Goal: Information Seeking & Learning: Check status

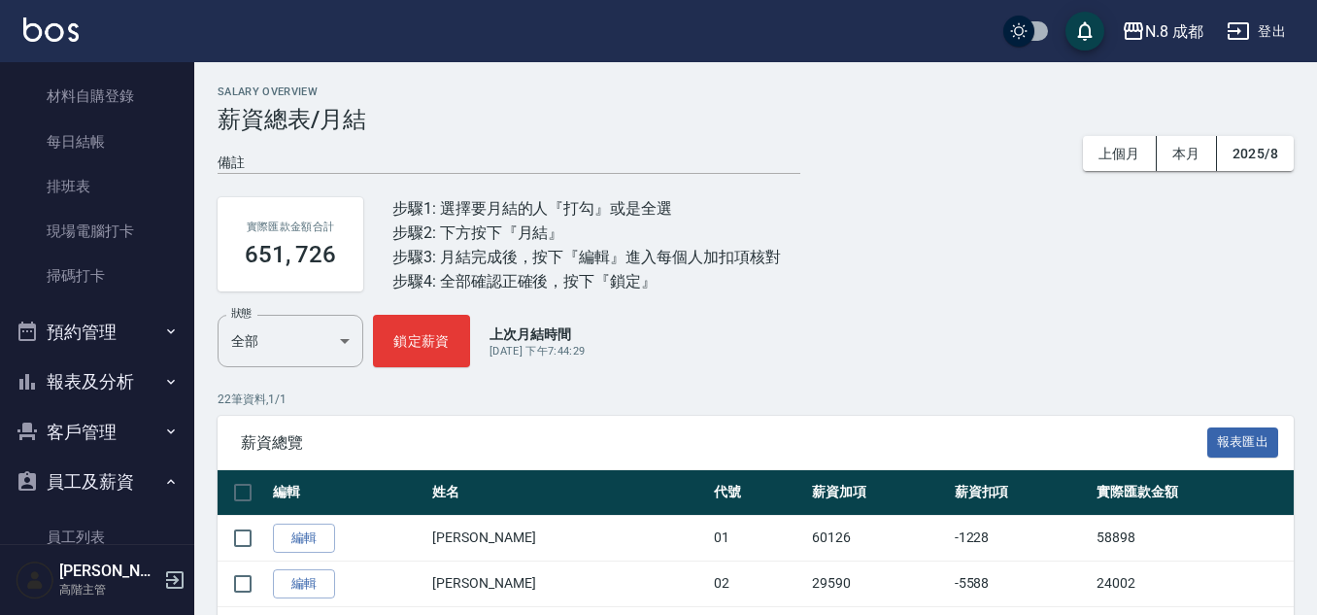
scroll to position [486, 0]
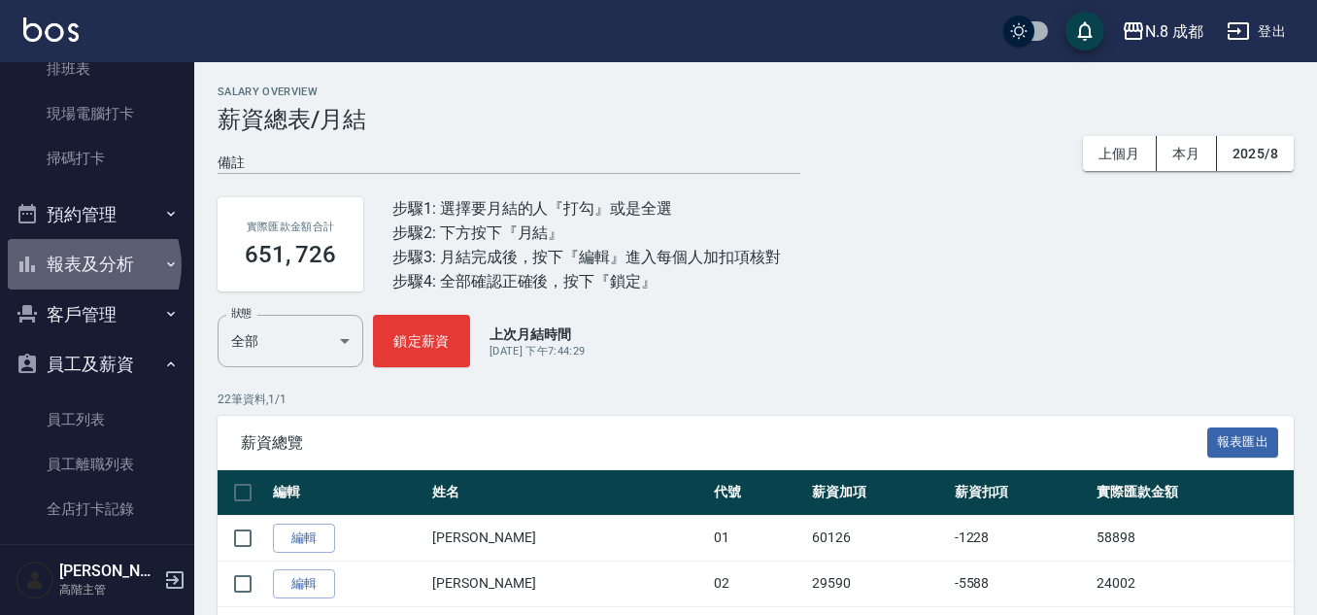
click at [88, 265] on button "報表及分析" at bounding box center [97, 264] width 179 height 51
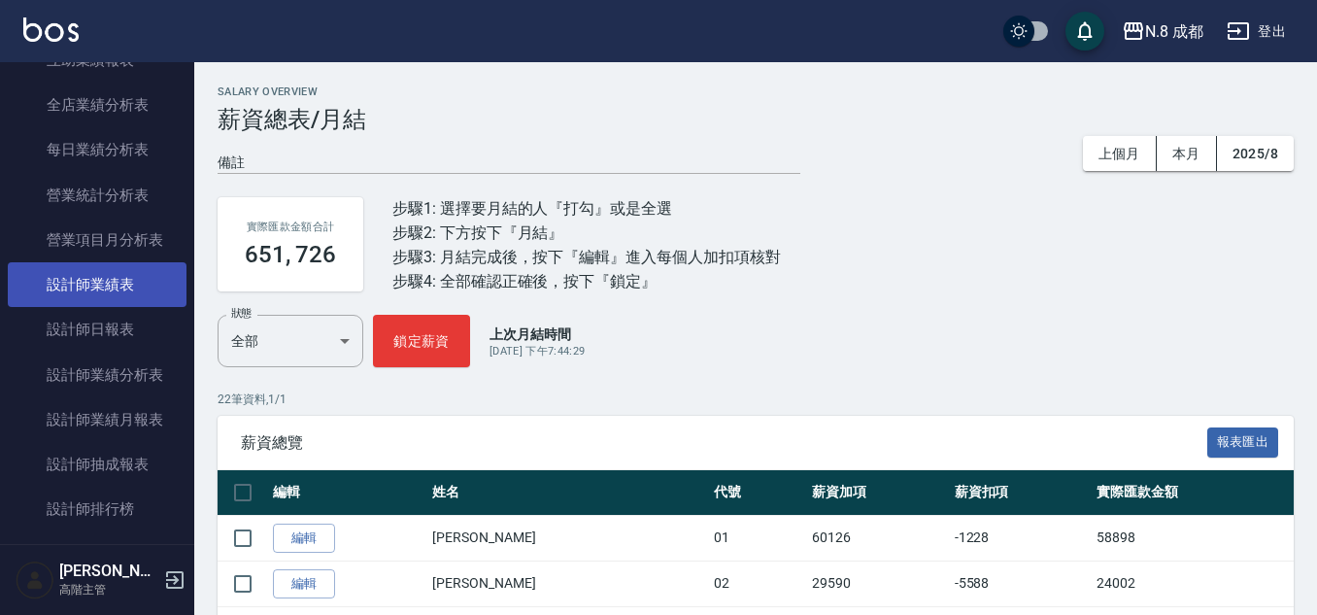
scroll to position [1360, 0]
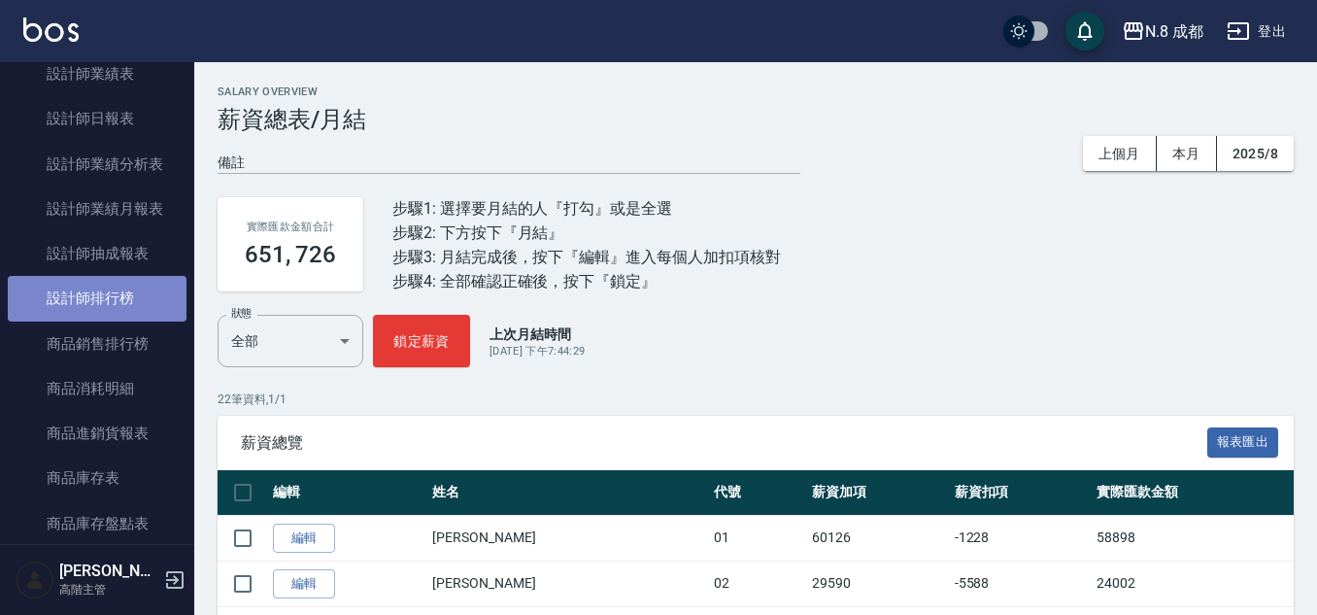
click at [106, 295] on link "設計師排行榜" at bounding box center [97, 298] width 179 height 45
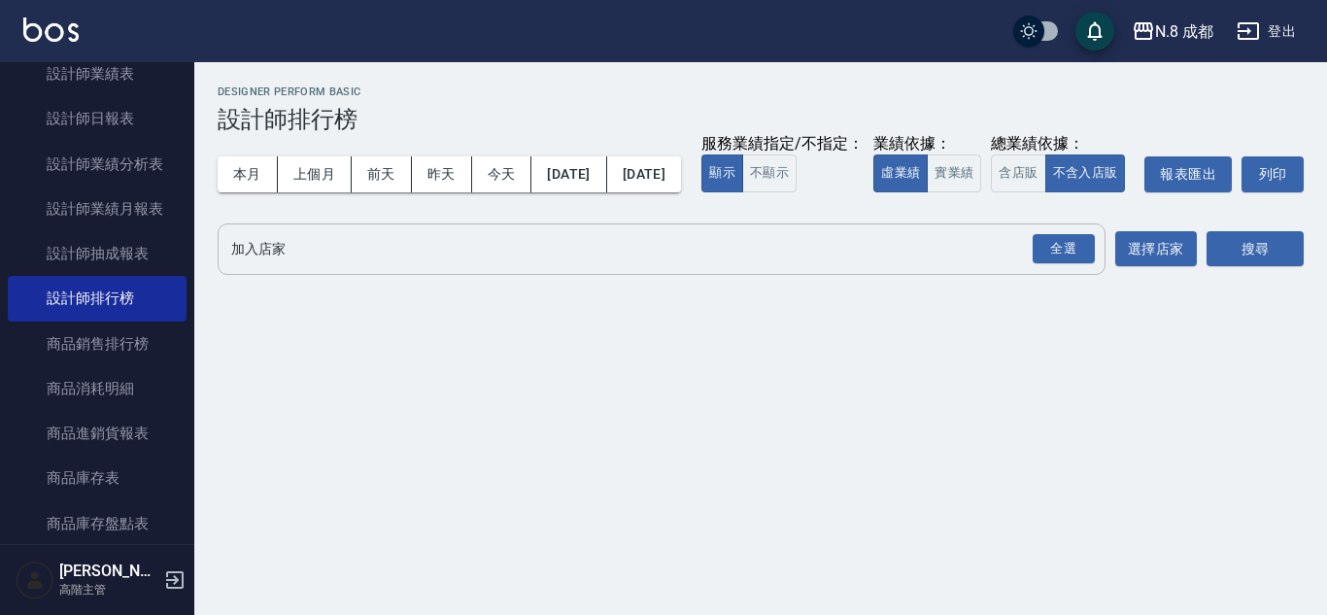
click at [318, 266] on input "加入店家" at bounding box center [646, 249] width 841 height 34
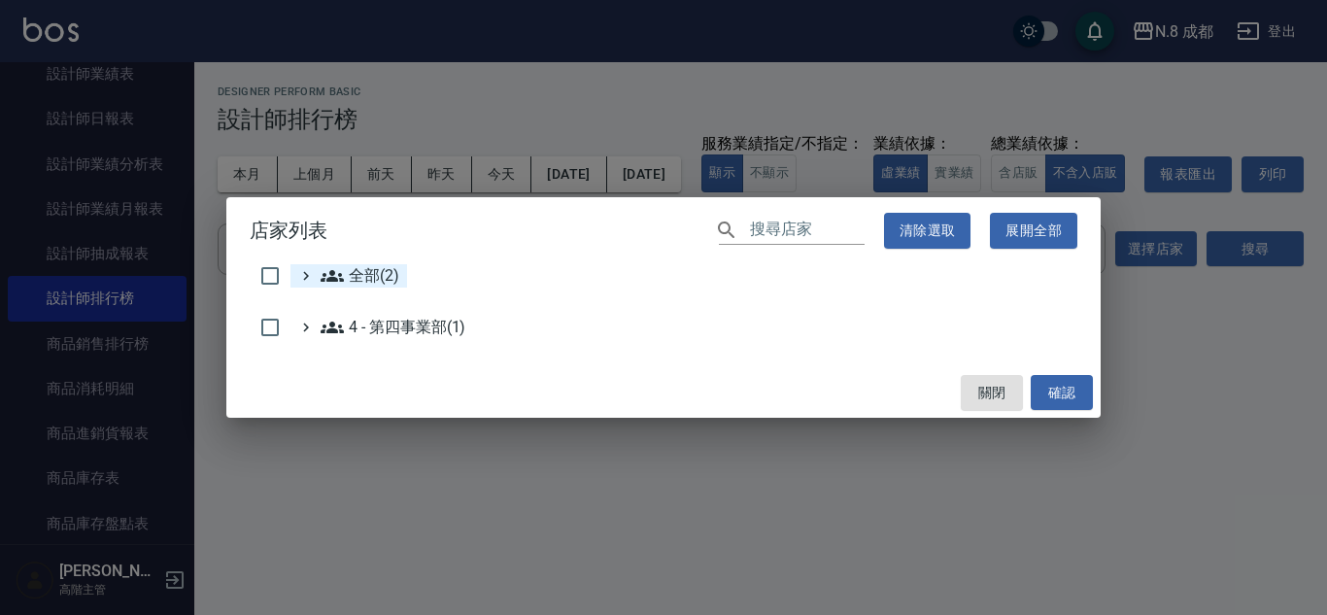
click at [360, 271] on span "全部(2)" at bounding box center [360, 275] width 79 height 23
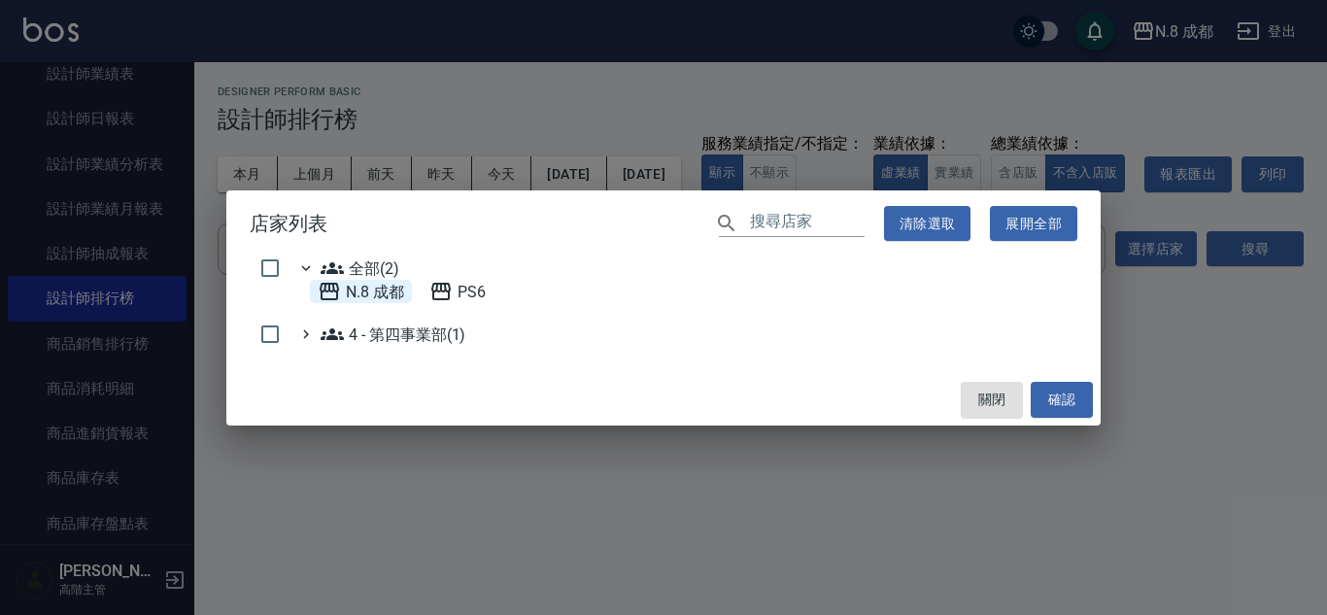
click at [381, 287] on 成都 "N.8 成都" at bounding box center [361, 291] width 86 height 23
click at [1077, 400] on button "確認" at bounding box center [1062, 400] width 62 height 36
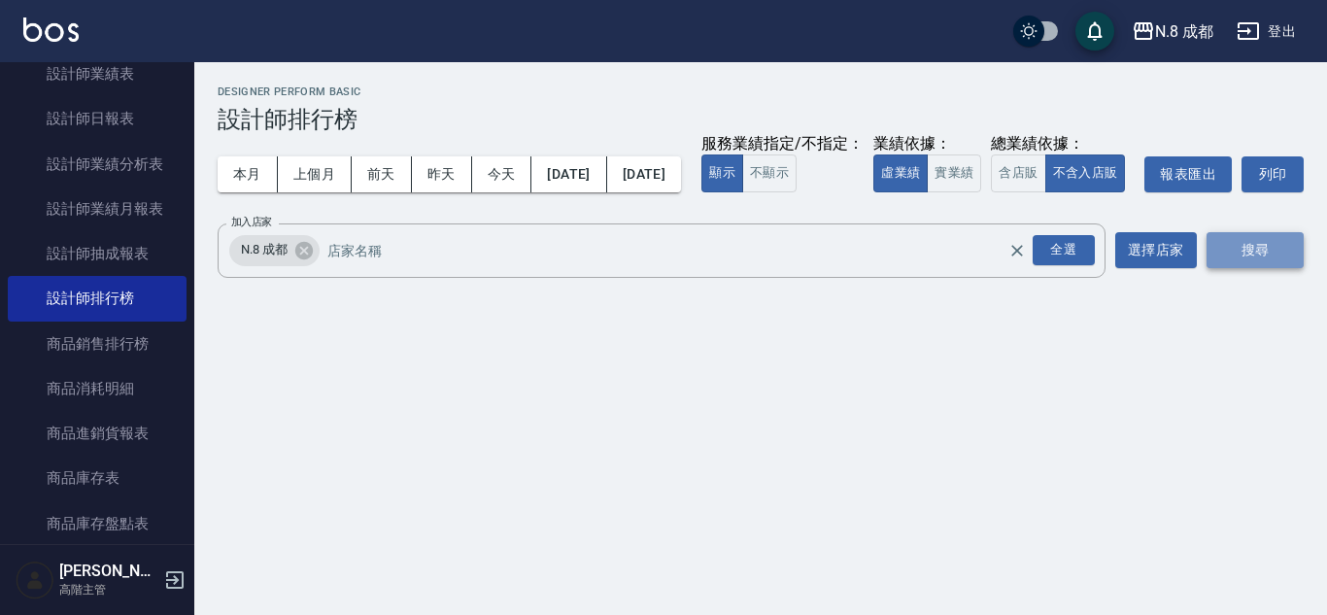
click at [1261, 268] on button "搜尋" at bounding box center [1254, 250] width 97 height 36
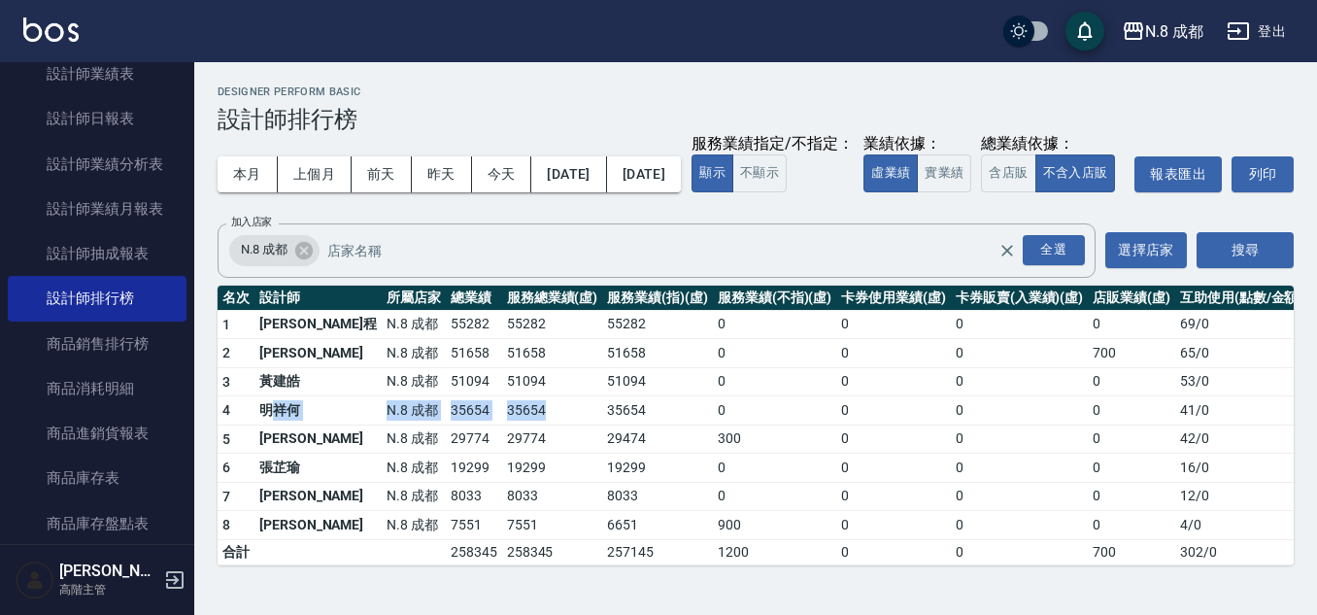
drag, startPoint x: 282, startPoint y: 442, endPoint x: 496, endPoint y: 443, distance: 214.7
click at [496, 425] on tr "4 明祥[PERSON_NAME]8 成都 35654 35654 35654 0 0 0 0 41 / 0" at bounding box center [763, 410] width 1090 height 29
click at [734, 425] on td "0" at bounding box center [774, 410] width 123 height 29
drag, startPoint x: 339, startPoint y: 448, endPoint x: 573, endPoint y: 431, distance: 234.7
click at [534, 425] on tr "4 明祥[PERSON_NAME]8 成都 35654 35654 35654 0 0 0 0 41 / 0" at bounding box center [763, 410] width 1090 height 29
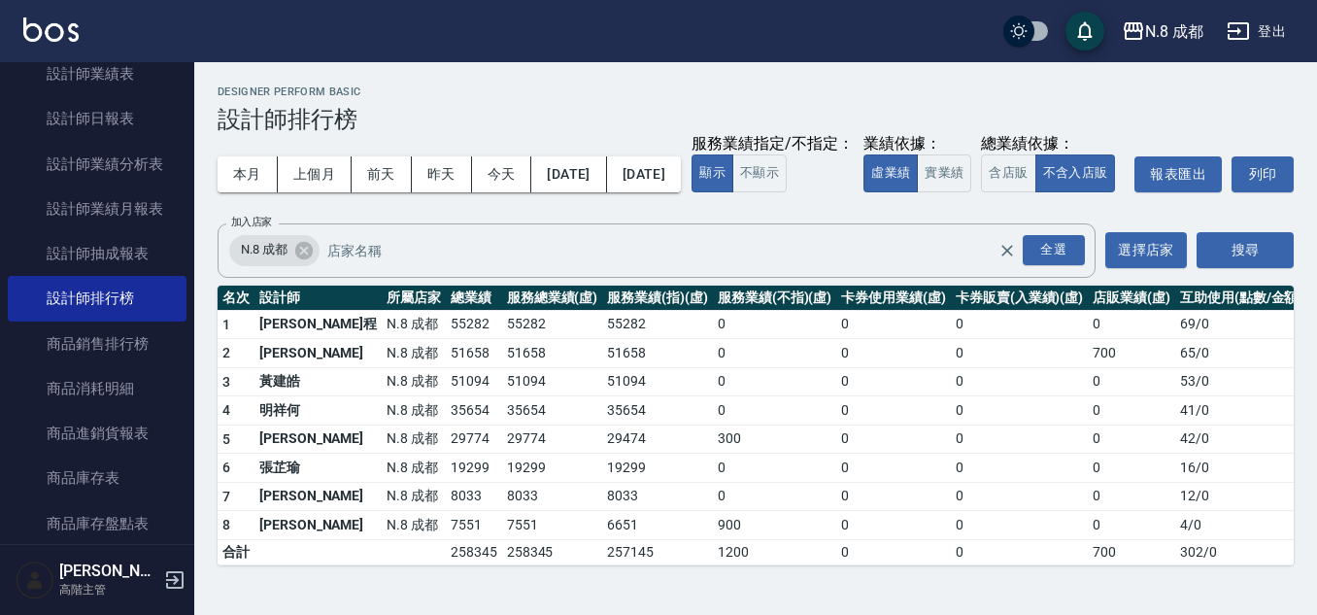
click at [602, 396] on td "51094" at bounding box center [657, 381] width 111 height 29
